Goal: Check status: Check status

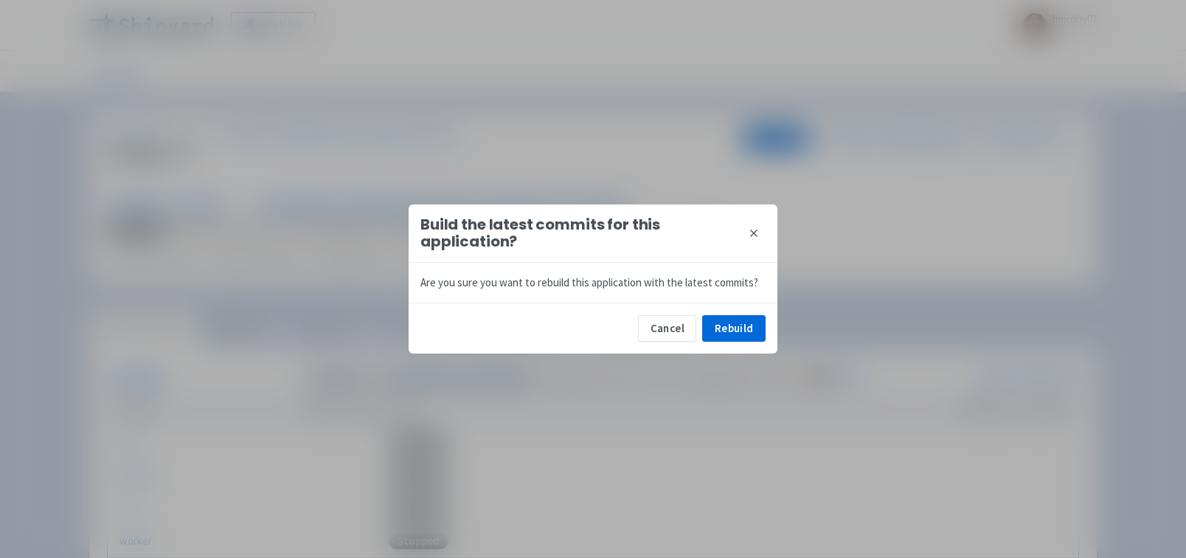
click at [737, 312] on div "Cancel Rebuild" at bounding box center [593, 327] width 369 height 51
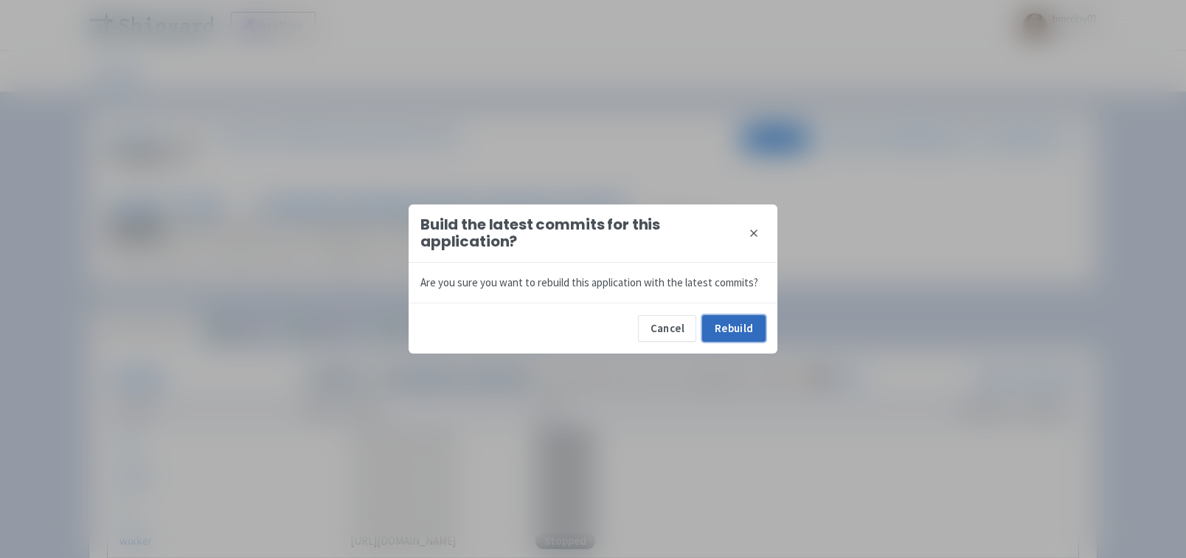
click at [736, 327] on button "Rebuild" at bounding box center [733, 328] width 63 height 27
